Goal: Navigation & Orientation: Find specific page/section

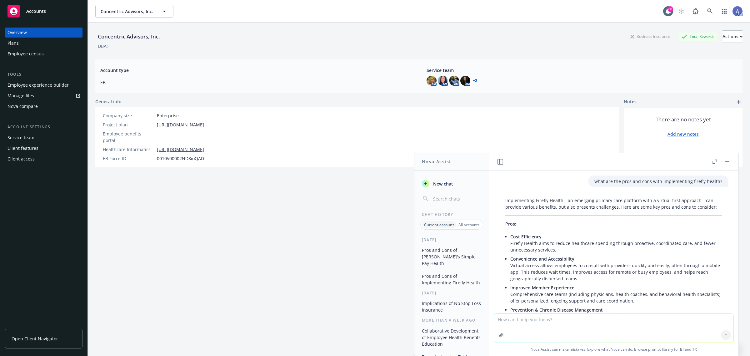
scroll to position [741, 0]
